Goal: Task Accomplishment & Management: Manage account settings

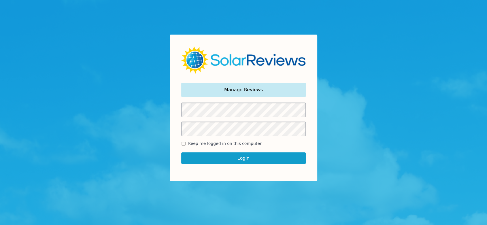
click at [195, 142] on span "Keep me logged in on this computer" at bounding box center [224, 143] width 73 height 6
click at [186, 142] on input "Keep me logged in on this computer" at bounding box center [183, 144] width 5 height 4
checkbox input "true"
click at [215, 154] on button "Login" at bounding box center [243, 158] width 124 height 12
click at [253, 158] on button "Login" at bounding box center [243, 158] width 124 height 12
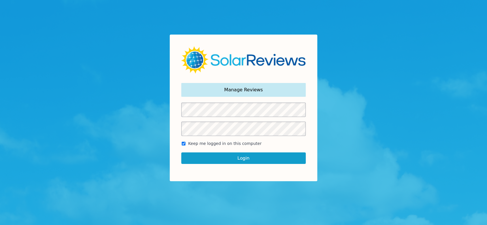
click at [226, 157] on button "Login" at bounding box center [243, 158] width 124 height 12
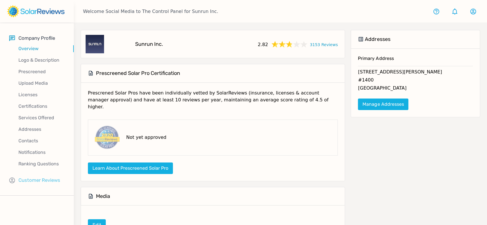
click at [47, 182] on p "Customer Reviews" at bounding box center [39, 179] width 42 height 7
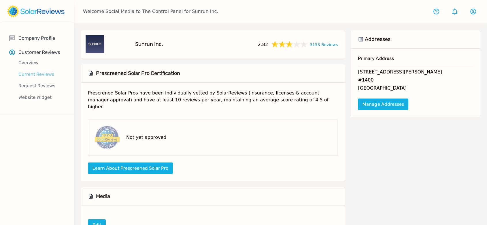
click at [40, 77] on p "Current Reviews" at bounding box center [41, 74] width 64 height 7
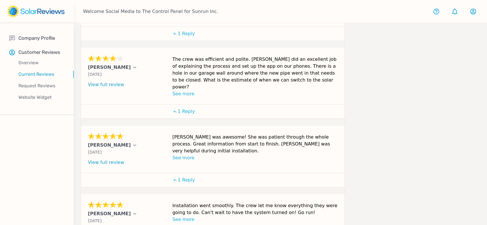
scroll to position [224, 0]
